Goal: Information Seeking & Learning: Learn about a topic

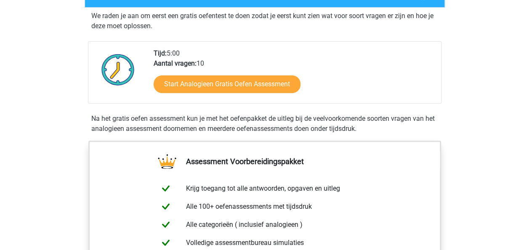
scroll to position [155, 0]
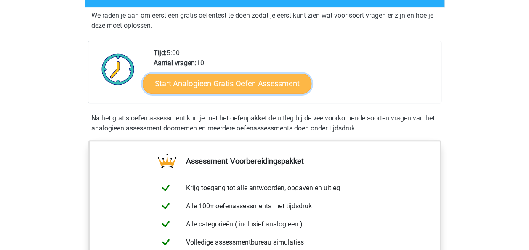
click at [243, 87] on link "Start Analogieen Gratis Oefen Assessment" at bounding box center [227, 83] width 169 height 20
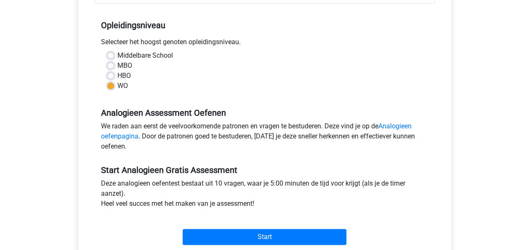
scroll to position [166, 0]
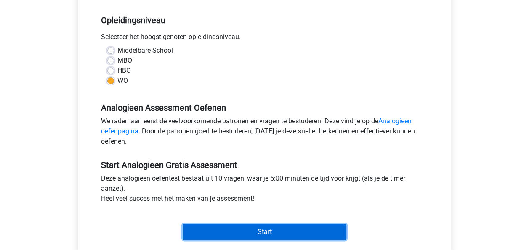
click at [259, 233] on input "Start" at bounding box center [265, 232] width 164 height 16
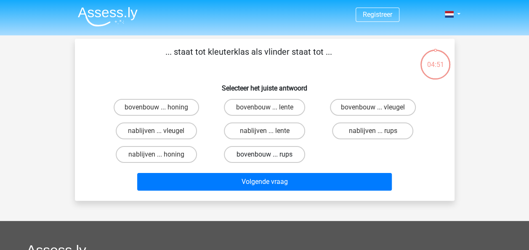
click at [266, 148] on label "bovenbouw ... rups" at bounding box center [264, 154] width 81 height 17
click at [266, 155] on input "bovenbouw ... rups" at bounding box center [266, 157] width 5 height 5
radio input "true"
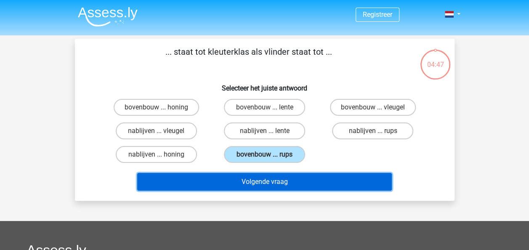
click at [279, 173] on button "Volgende vraag" at bounding box center [264, 182] width 255 height 18
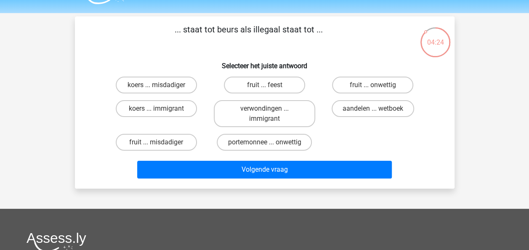
scroll to position [22, 0]
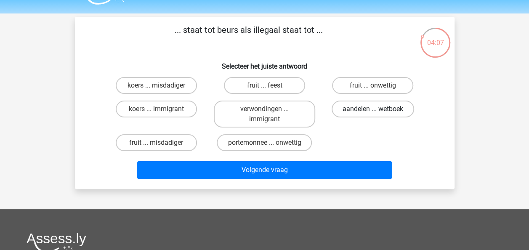
click at [371, 114] on label "aandelen ... wetboek" at bounding box center [373, 109] width 83 height 17
click at [373, 114] on input "aandelen ... wetboek" at bounding box center [375, 111] width 5 height 5
radio input "true"
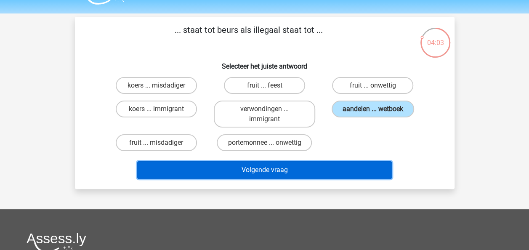
click at [266, 164] on button "Volgende vraag" at bounding box center [264, 170] width 255 height 18
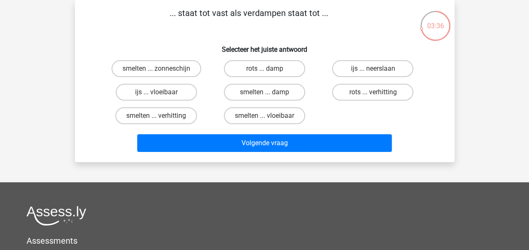
scroll to position [29, 0]
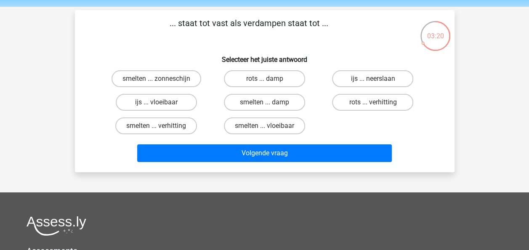
click at [327, 129] on div "smelten ... zonneschijn rots ... damp ijs ... neerslaan ijs ... vloeibaar smelt…" at bounding box center [264, 102] width 325 height 71
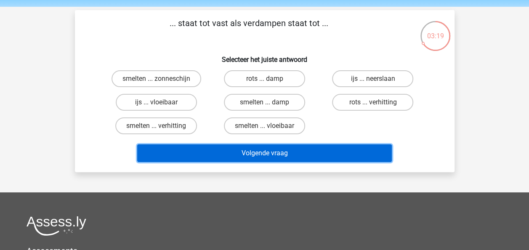
click at [292, 160] on button "Volgende vraag" at bounding box center [264, 153] width 255 height 18
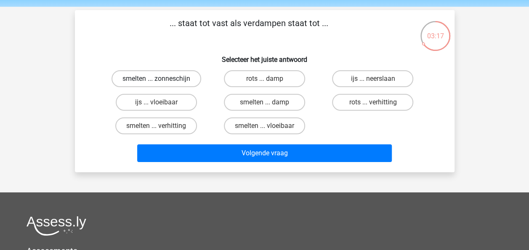
click at [180, 79] on label "smelten ... zonneschijn" at bounding box center [157, 78] width 90 height 17
click at [162, 79] on input "smelten ... zonneschijn" at bounding box center [158, 81] width 5 height 5
radio input "true"
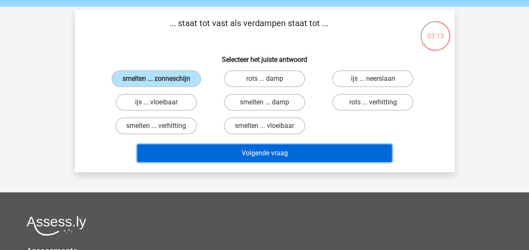
drag, startPoint x: 251, startPoint y: 152, endPoint x: 324, endPoint y: 200, distance: 87.8
click at [324, 200] on div "Registreer Nederlands English" at bounding box center [264, 192] width 529 height 443
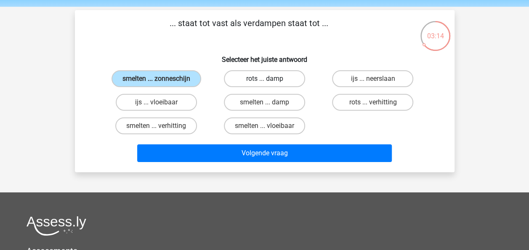
click at [286, 83] on label "rots ... damp" at bounding box center [264, 78] width 81 height 17
click at [270, 83] on input "rots ... damp" at bounding box center [266, 81] width 5 height 5
radio input "true"
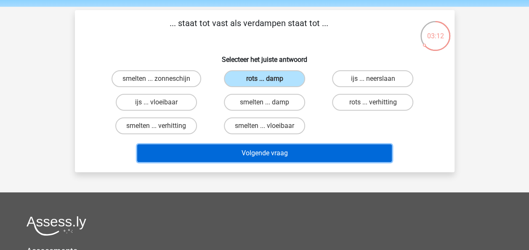
click at [304, 152] on button "Volgende vraag" at bounding box center [264, 153] width 255 height 18
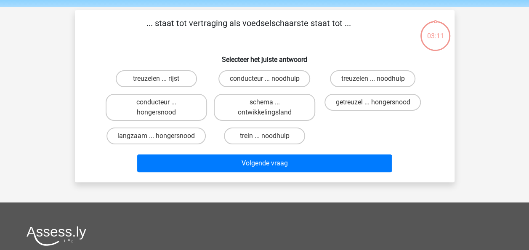
scroll to position [39, 0]
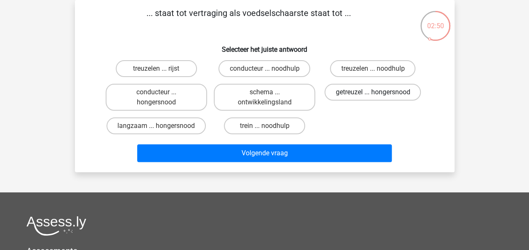
click at [392, 89] on label "getreuzel ... hongersnood" at bounding box center [373, 92] width 96 height 17
click at [379, 92] on input "getreuzel ... hongersnood" at bounding box center [375, 94] width 5 height 5
radio input "true"
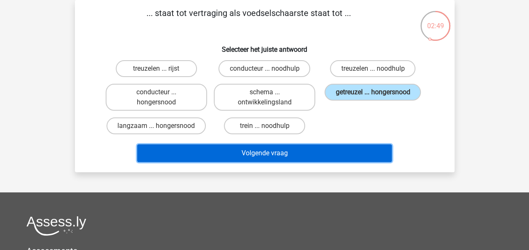
click at [324, 150] on button "Volgende vraag" at bounding box center [264, 153] width 255 height 18
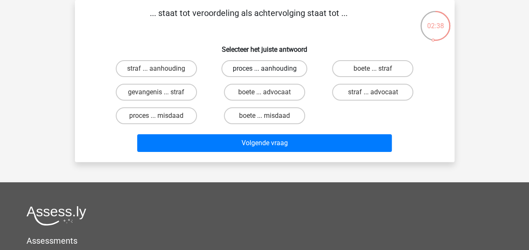
click at [292, 73] on label "proces ... aanhouding" at bounding box center [264, 68] width 86 height 17
click at [270, 73] on input "proces ... aanhouding" at bounding box center [266, 71] width 5 height 5
radio input "true"
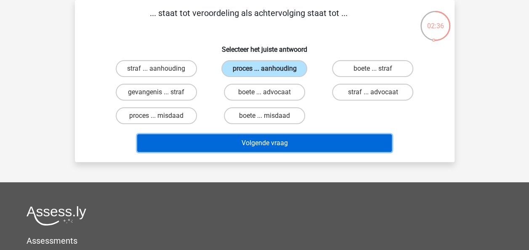
click at [277, 149] on button "Volgende vraag" at bounding box center [264, 143] width 255 height 18
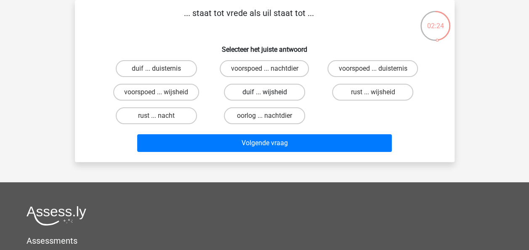
click at [280, 98] on label "duif ... wijsheid" at bounding box center [264, 92] width 81 height 17
click at [270, 98] on input "duif ... wijsheid" at bounding box center [266, 94] width 5 height 5
radio input "true"
click at [237, 158] on div "... staat tot vrede als uil staat tot ... Selecteer het juiste antwoord duif ..…" at bounding box center [265, 81] width 380 height 162
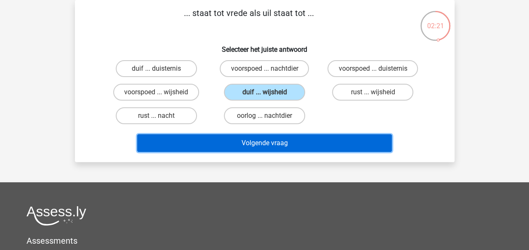
click at [235, 148] on button "Volgende vraag" at bounding box center [264, 143] width 255 height 18
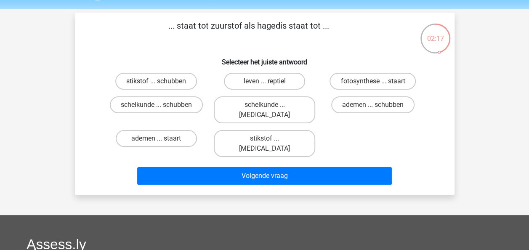
scroll to position [25, 0]
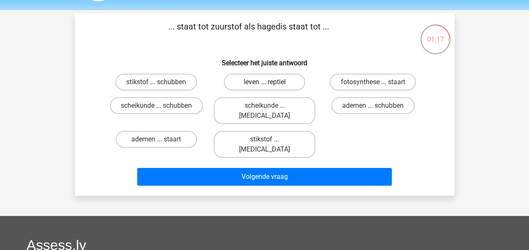
click at [257, 80] on label "leven ... reptiel" at bounding box center [264, 82] width 81 height 17
click at [264, 82] on input "leven ... reptiel" at bounding box center [266, 84] width 5 height 5
radio input "true"
click at [267, 168] on div "Volgende vraag" at bounding box center [264, 178] width 325 height 21
click at [258, 161] on div "Volgende vraag" at bounding box center [264, 175] width 353 height 28
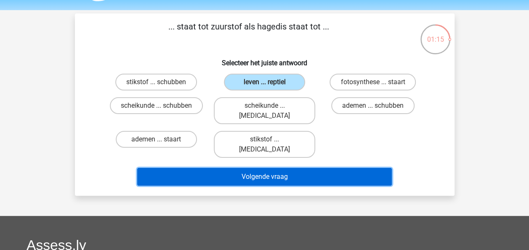
click at [255, 168] on button "Volgende vraag" at bounding box center [264, 177] width 255 height 18
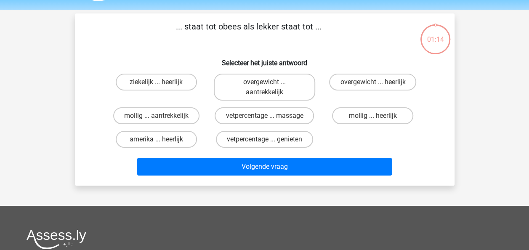
scroll to position [39, 0]
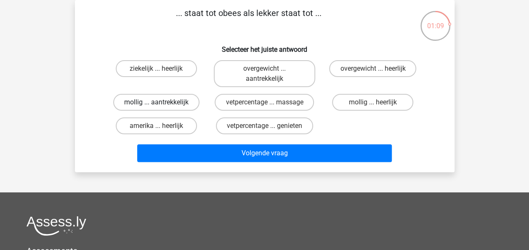
click at [164, 103] on label "mollig ... aantrekkelijk" at bounding box center [156, 102] width 86 height 17
click at [162, 103] on input "mollig ... aantrekkelijk" at bounding box center [158, 104] width 5 height 5
radio input "true"
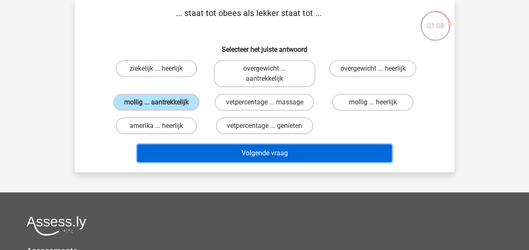
click at [191, 153] on button "Volgende vraag" at bounding box center [264, 153] width 255 height 18
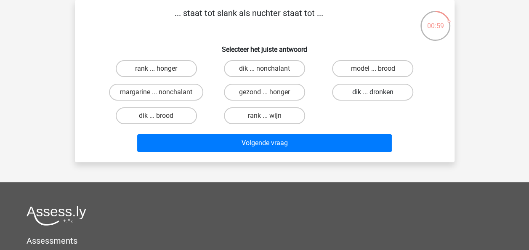
click at [371, 93] on label "dik ... dronken" at bounding box center [372, 92] width 81 height 17
click at [373, 93] on input "dik ... dronken" at bounding box center [375, 94] width 5 height 5
radio input "true"
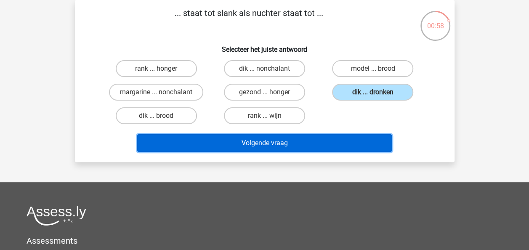
click at [342, 146] on button "Volgende vraag" at bounding box center [264, 143] width 255 height 18
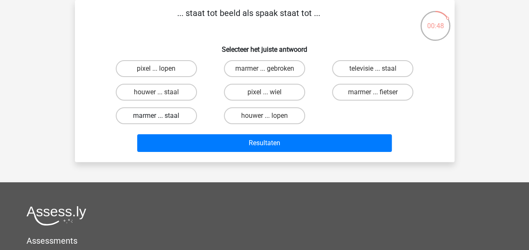
click at [159, 113] on label "marmer ... staal" at bounding box center [156, 115] width 81 height 17
click at [159, 116] on input "marmer ... staal" at bounding box center [158, 118] width 5 height 5
radio input "true"
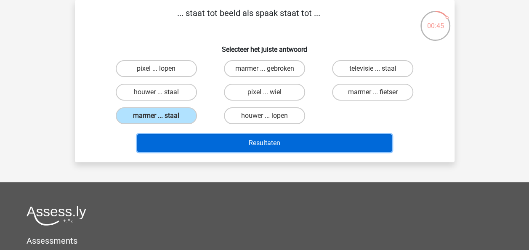
click at [237, 144] on button "Resultaten" at bounding box center [264, 143] width 255 height 18
